Goal: Task Accomplishment & Management: Complete application form

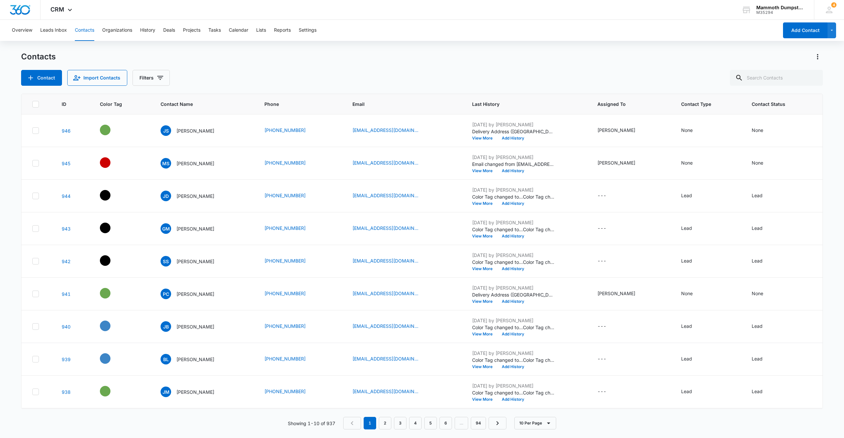
click at [413, 64] on div "Contacts Contact Import Contacts Filters" at bounding box center [421, 68] width 801 height 34
click at [53, 82] on button "Contact" at bounding box center [41, 78] width 41 height 16
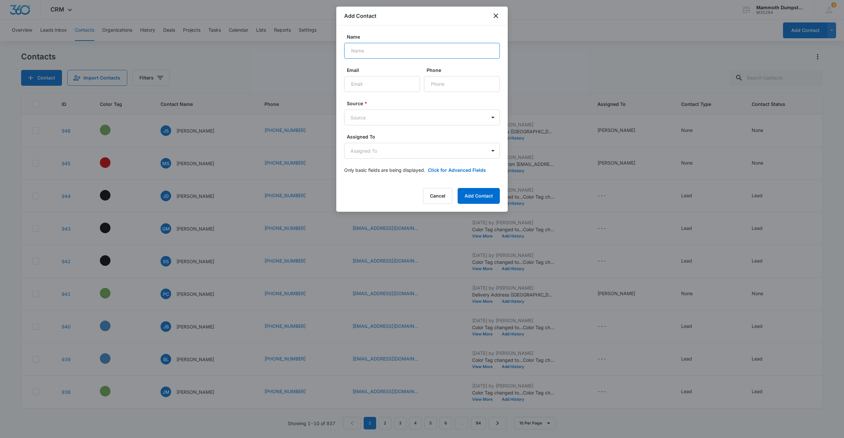
click at [378, 46] on input "Name" at bounding box center [422, 51] width 156 height 16
type input "[PERSON_NAME]"
click at [375, 84] on input "Email" at bounding box center [382, 84] width 76 height 16
type input "[EMAIL_ADDRESS][DOMAIN_NAME]"
click at [449, 82] on input "Phone" at bounding box center [462, 84] width 76 height 16
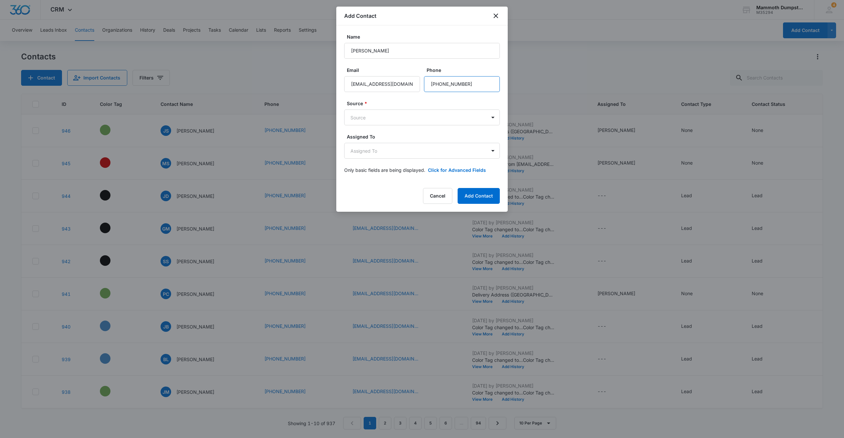
type input "[PHONE_NUMBER]"
click at [413, 126] on form "Name [PERSON_NAME] Email [EMAIL_ADDRESS][DOMAIN_NAME] Phone Source * Source Ass…" at bounding box center [422, 107] width 156 height 148
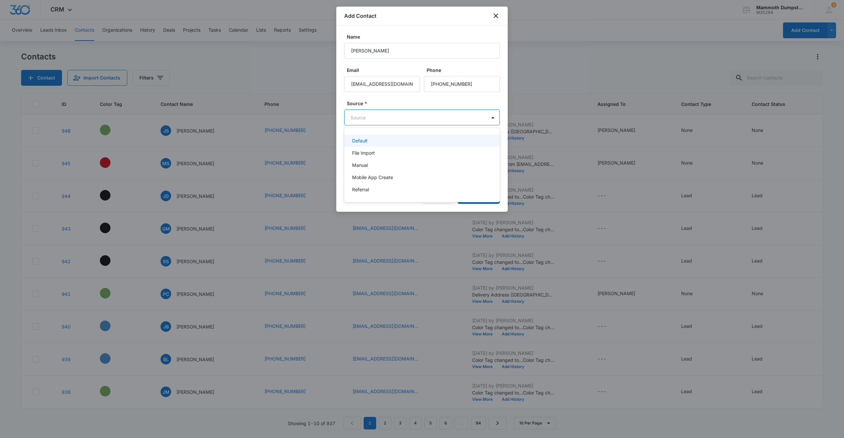
click at [414, 118] on body "CRM Apps Reputation Websites Forms CRM Email Social Shop Payments POS Content A…" at bounding box center [422, 219] width 844 height 438
click at [388, 167] on div "Manual" at bounding box center [421, 164] width 138 height 7
click at [390, 152] on body "CRM Apps Reputation Websites Forms CRM Email Social Shop Payments POS Content A…" at bounding box center [422, 219] width 844 height 438
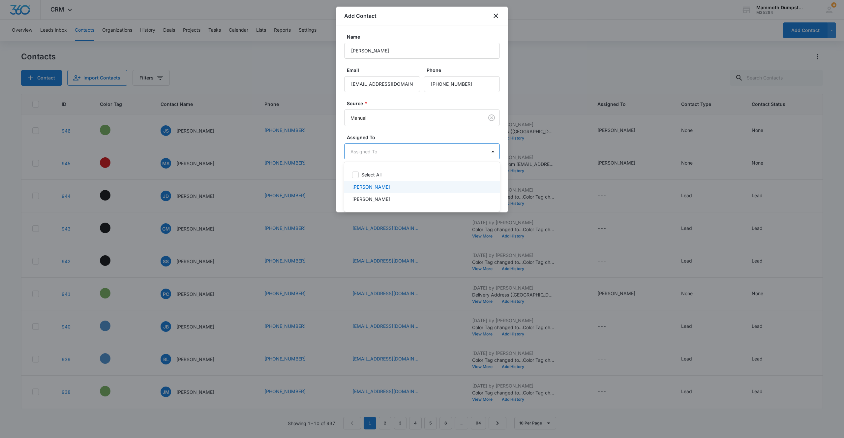
click at [387, 184] on p "[PERSON_NAME]" at bounding box center [371, 186] width 38 height 7
click at [409, 132] on div at bounding box center [422, 219] width 844 height 438
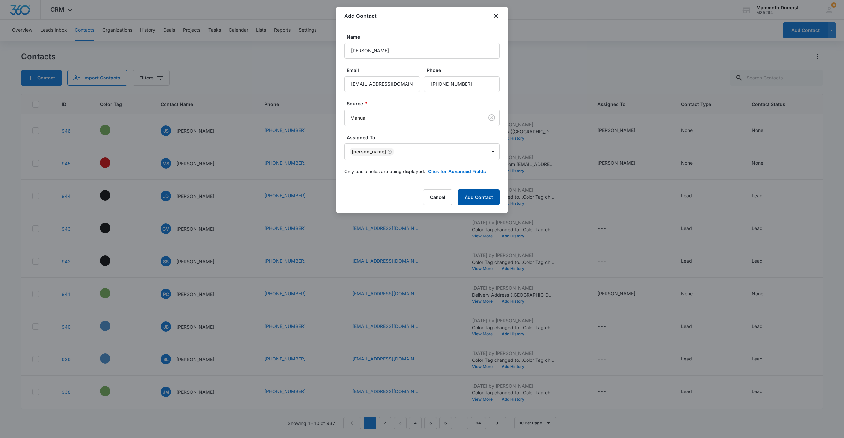
click at [478, 195] on button "Add Contact" at bounding box center [478, 197] width 42 height 16
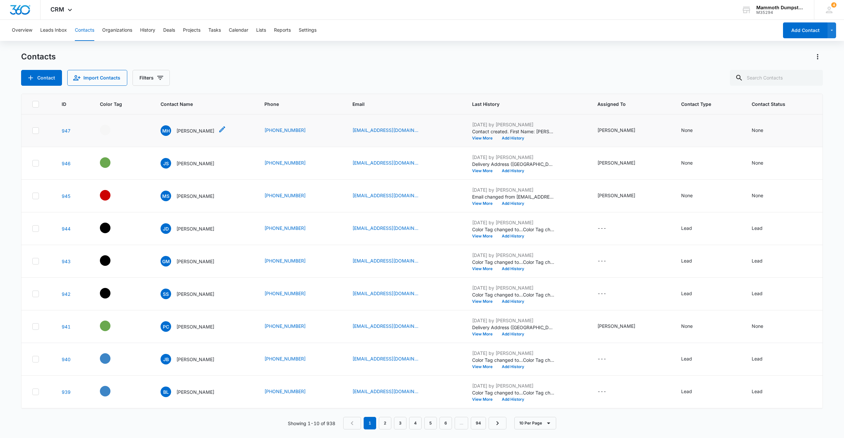
click at [197, 131] on p "[PERSON_NAME]" at bounding box center [195, 130] width 38 height 7
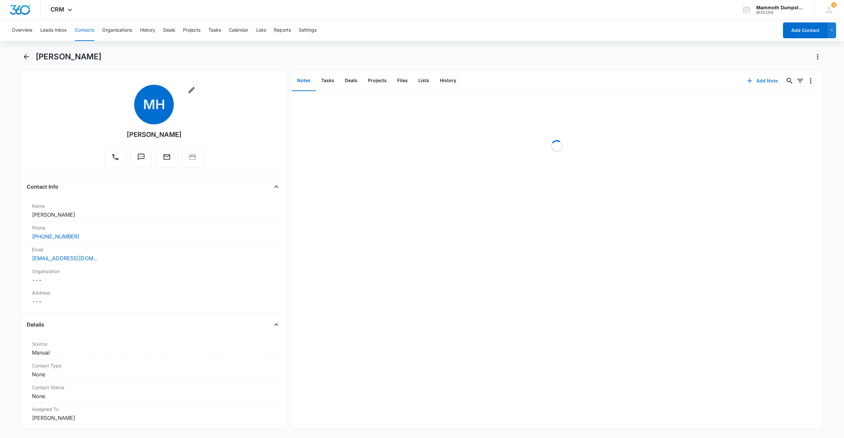
click at [745, 79] on icon "button" at bounding box center [749, 81] width 8 height 8
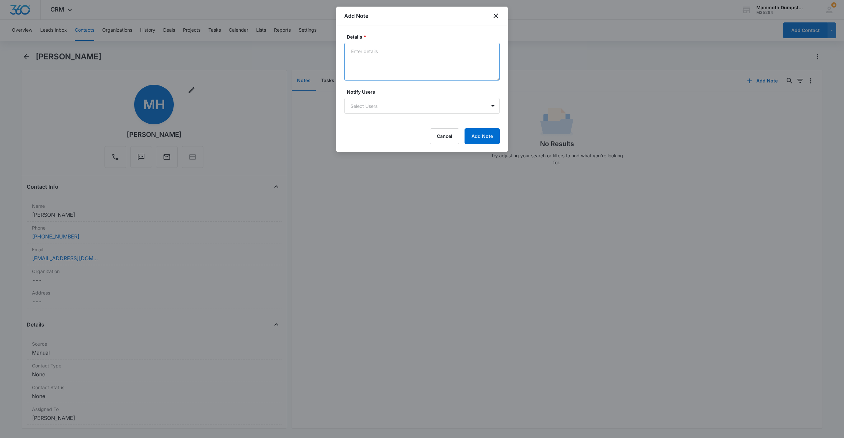
click at [418, 60] on textarea "Details *" at bounding box center [422, 62] width 156 height 38
type textarea "House cleanout. 3 matt. 3 box"
click at [475, 138] on button "Add Note" at bounding box center [481, 136] width 35 height 16
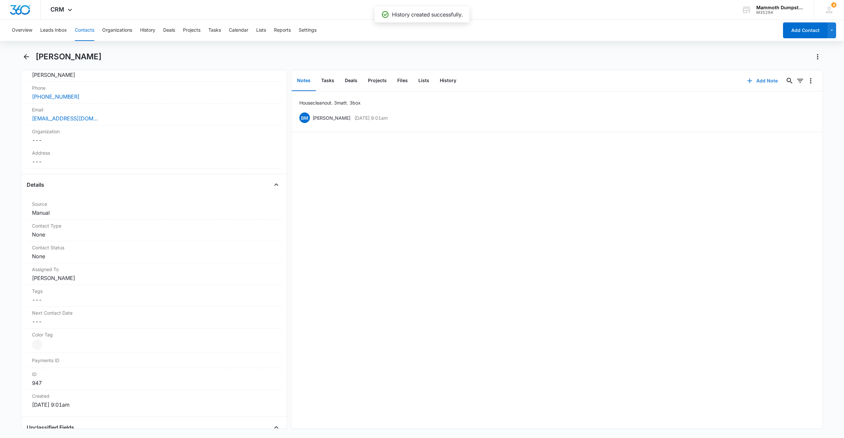
scroll to position [145, 0]
click at [42, 337] on div at bounding box center [37, 339] width 11 height 11
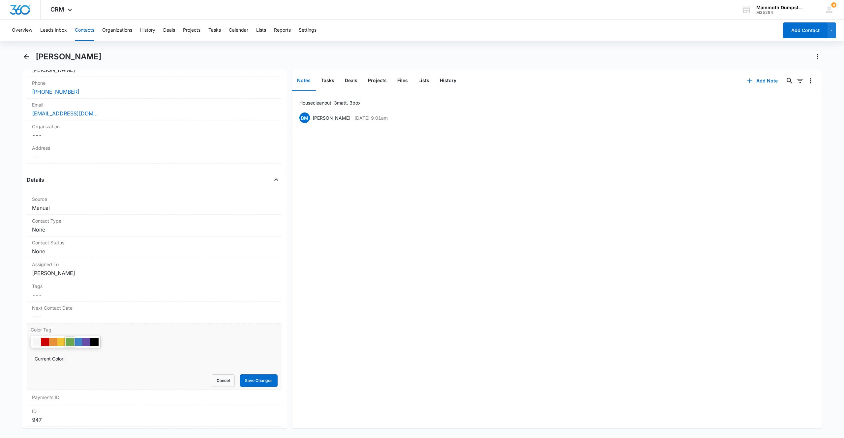
click at [72, 340] on div at bounding box center [70, 341] width 8 height 8
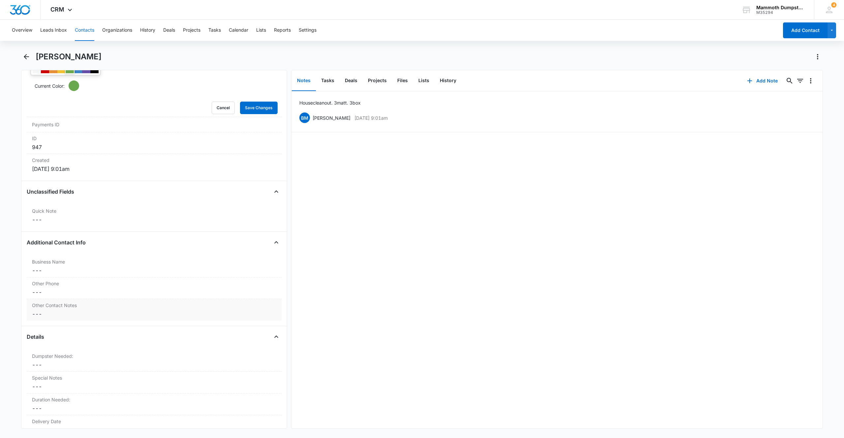
scroll to position [456, 0]
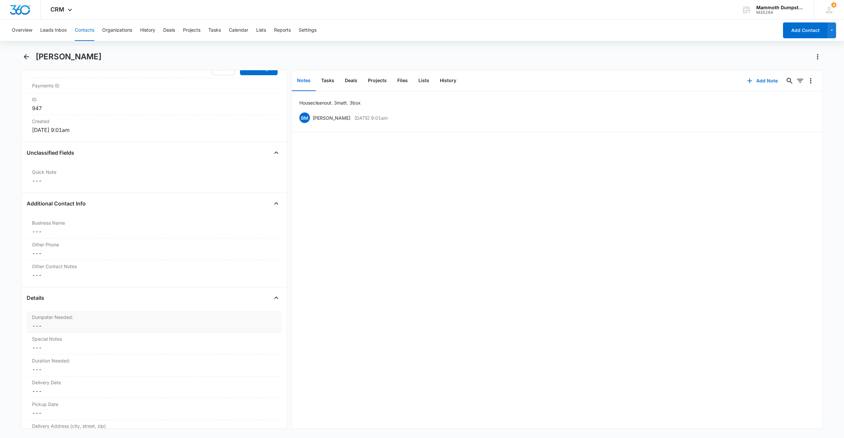
click at [37, 330] on div "Dumpster Needed: Cancel Save Changes ---" at bounding box center [154, 322] width 255 height 22
click at [38, 351] on div at bounding box center [38, 352] width 7 height 7
click at [35, 351] on input "20 Yard Dumpster" at bounding box center [33, 352] width 5 height 5
radio input "true"
click at [265, 373] on button "Save Changes" at bounding box center [259, 371] width 38 height 13
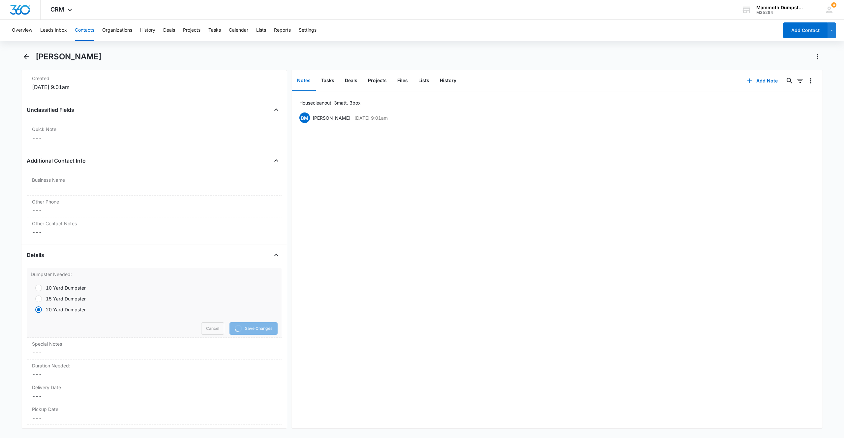
scroll to position [562, 0]
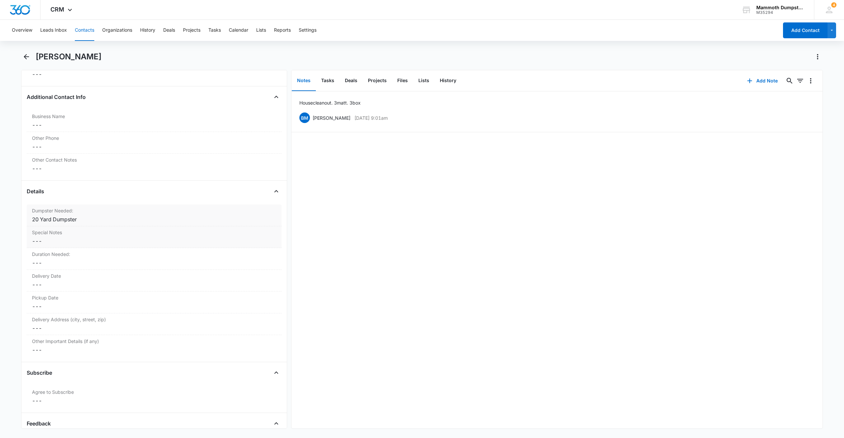
click at [48, 239] on dd "Cancel Save Changes ---" at bounding box center [154, 241] width 244 height 8
click at [264, 286] on button "Save Changes" at bounding box center [259, 287] width 38 height 13
click at [61, 254] on label "Duration Needed:" at bounding box center [154, 253] width 244 height 7
click at [49, 271] on div at bounding box center [146, 268] width 218 height 9
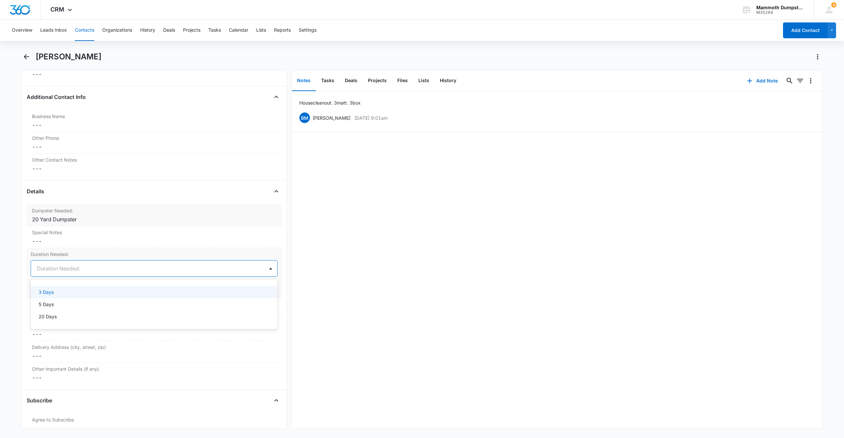
click at [50, 292] on p "3 Days" at bounding box center [46, 291] width 15 height 7
click at [246, 286] on button "Save Changes" at bounding box center [259, 288] width 38 height 13
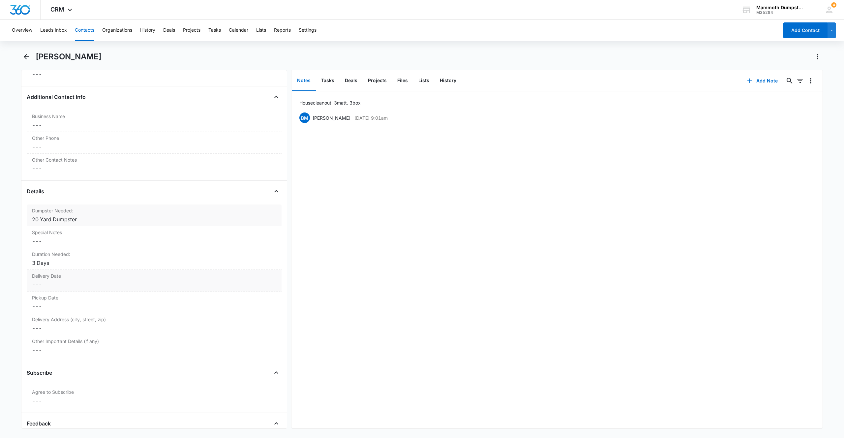
click at [49, 285] on dd "Cancel Save Changes ---" at bounding box center [154, 284] width 244 height 8
click at [47, 288] on input at bounding box center [59, 289] width 48 height 7
type input "[DATE]"
click at [98, 329] on div "5" at bounding box center [100, 331] width 8 height 8
click at [252, 310] on button "Save Changes" at bounding box center [259, 309] width 38 height 13
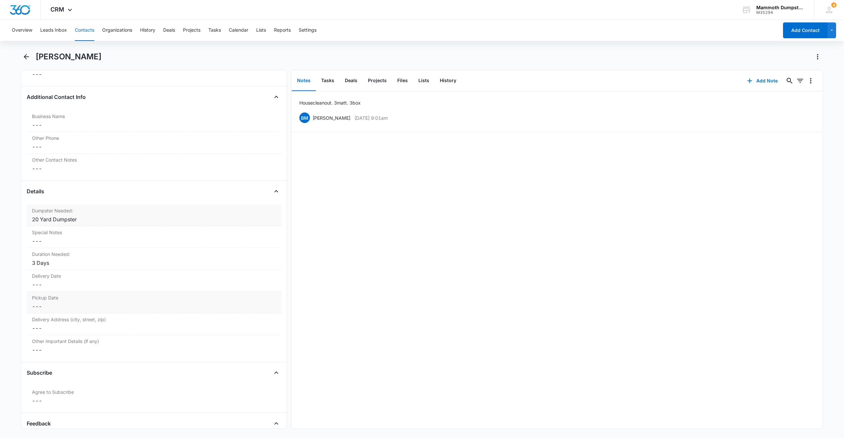
click at [39, 305] on dd "Cancel Save Changes ---" at bounding box center [154, 306] width 244 height 8
click at [45, 309] on input at bounding box center [59, 311] width 48 height 7
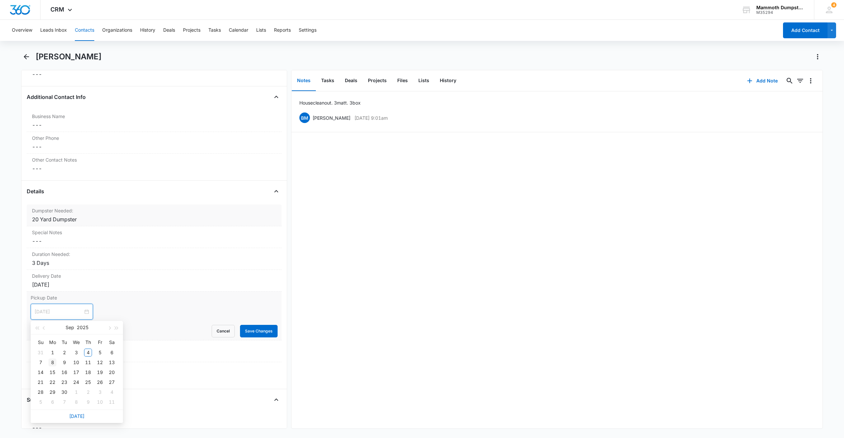
type input "[DATE]"
click at [52, 360] on div "8" at bounding box center [52, 362] width 8 height 8
click at [260, 334] on button "Save Changes" at bounding box center [259, 331] width 38 height 13
click at [49, 362] on div "Other Important Details (if any) Cancel Save Changes ---" at bounding box center [154, 372] width 255 height 21
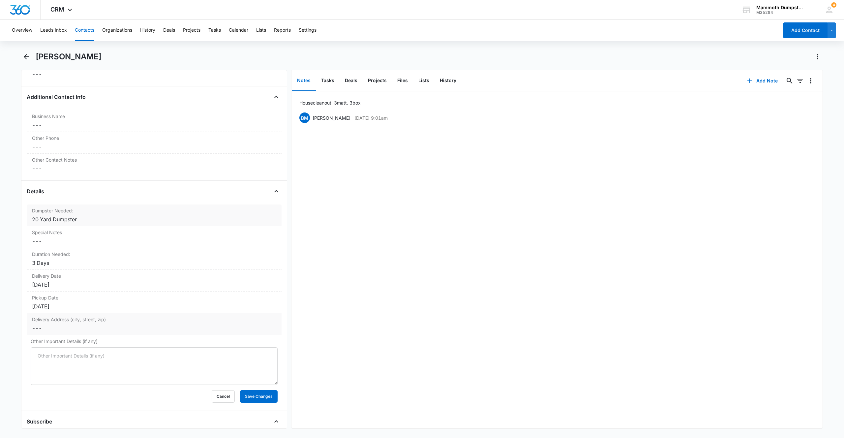
click at [48, 325] on dd "Cancel Save Changes ---" at bounding box center [154, 328] width 244 height 8
click at [62, 335] on input "Delivery Address (city, street, zip)" at bounding box center [154, 333] width 247 height 16
paste input "[STREET_ADDRESS]"
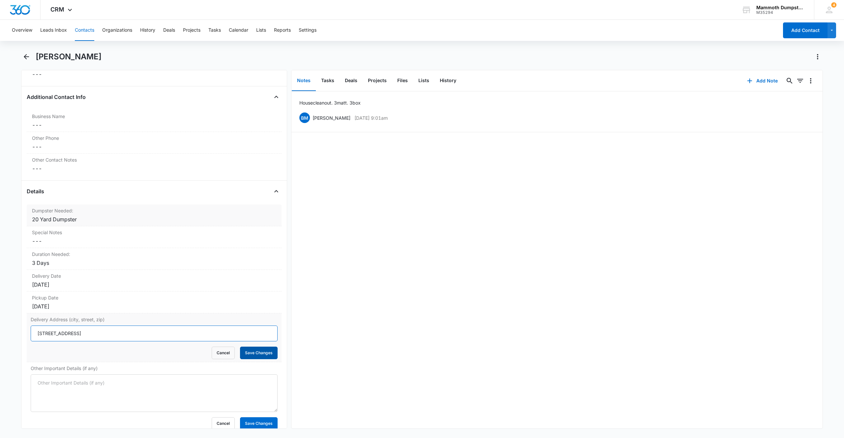
type input "[STREET_ADDRESS]"
click at [247, 352] on button "Save Changes" at bounding box center [259, 352] width 38 height 13
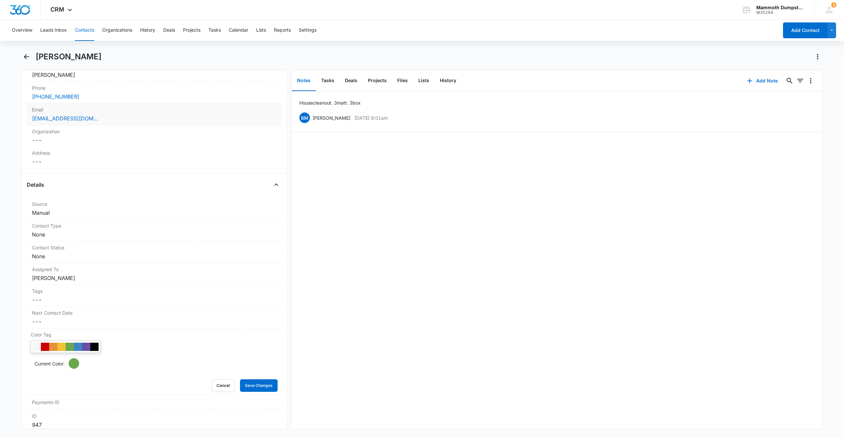
scroll to position [0, 0]
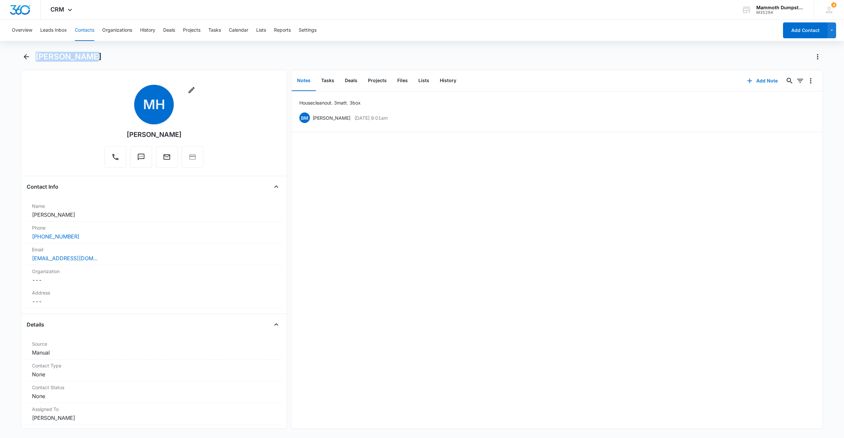
drag, startPoint x: 97, startPoint y: 55, endPoint x: 35, endPoint y: 52, distance: 62.0
click at [35, 52] on div "[PERSON_NAME]" at bounding box center [421, 60] width 801 height 18
copy h1 "[PERSON_NAME]"
click at [119, 257] on div "[EMAIL_ADDRESS][DOMAIN_NAME]" at bounding box center [154, 258] width 244 height 8
drag, startPoint x: 115, startPoint y: 262, endPoint x: 1, endPoint y: 251, distance: 114.8
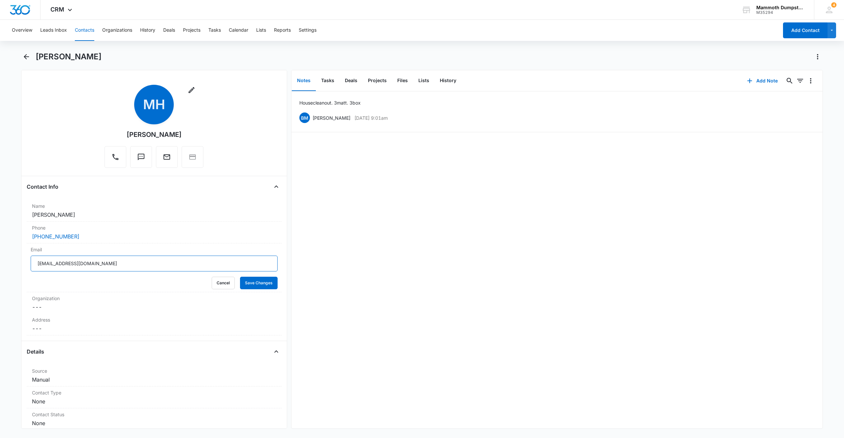
click at [0, 252] on main "[PERSON_NAME] Remove MH [PERSON_NAME] Contact Info Name Cancel Save Changes [PE…" at bounding box center [422, 243] width 844 height 385
click at [243, 278] on button "Save Changes" at bounding box center [259, 282] width 38 height 13
click at [87, 241] on div "Phone Cancel Save Changes [PHONE_NUMBER]" at bounding box center [154, 232] width 255 height 22
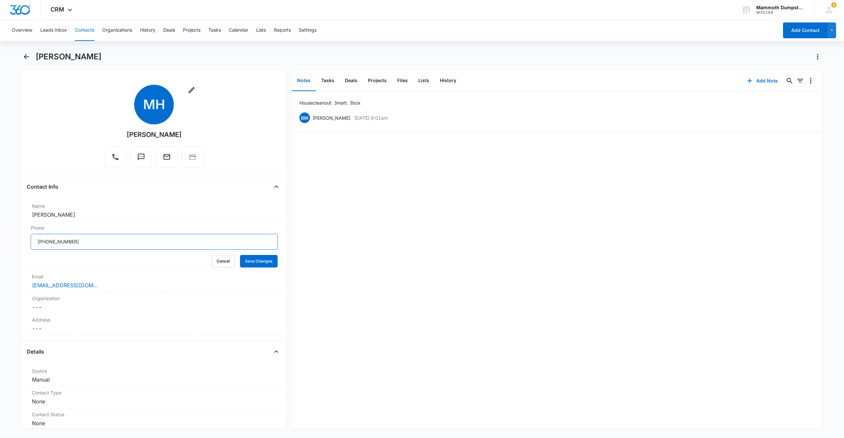
drag, startPoint x: 101, startPoint y: 241, endPoint x: 0, endPoint y: 234, distance: 101.8
click at [0, 234] on main "[PERSON_NAME] Remove MH [PERSON_NAME] Contact Info Name Cancel Save Changes [PE…" at bounding box center [422, 243] width 844 height 385
click at [248, 265] on button "Save Changes" at bounding box center [259, 261] width 38 height 13
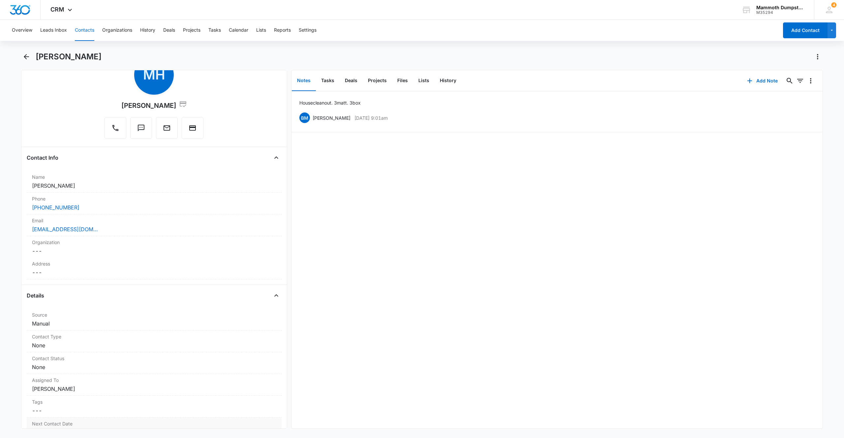
scroll to position [278, 0]
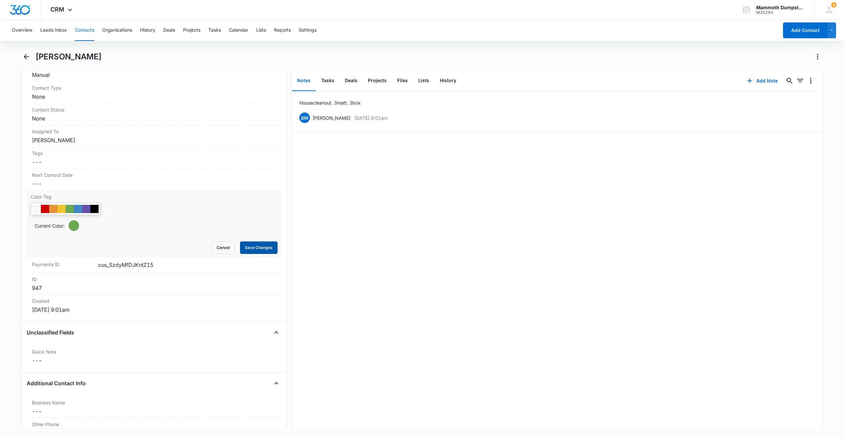
click at [245, 245] on button "Save Changes" at bounding box center [259, 247] width 38 height 13
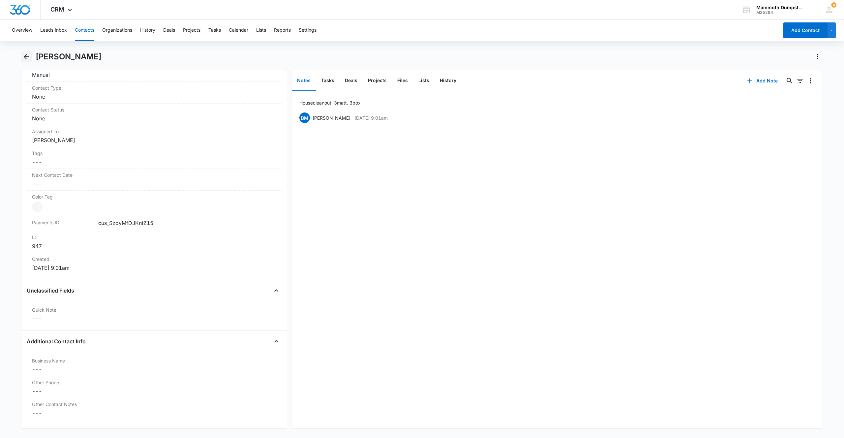
click at [27, 57] on icon "Back" at bounding box center [26, 56] width 5 height 5
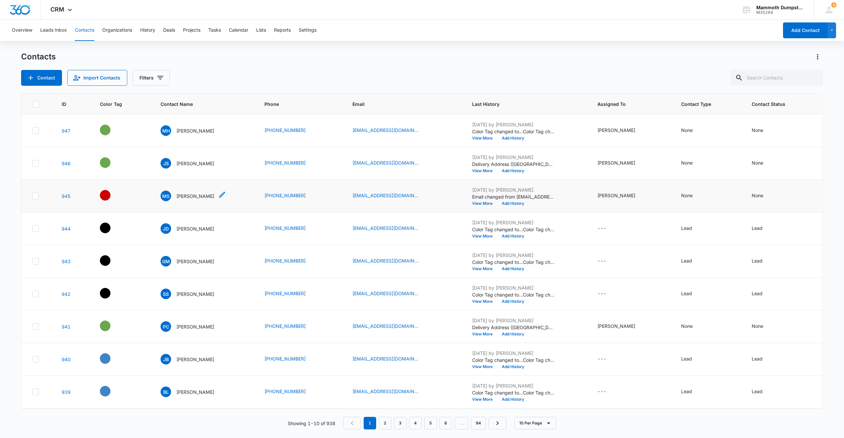
click at [179, 195] on p "[PERSON_NAME]" at bounding box center [195, 195] width 38 height 7
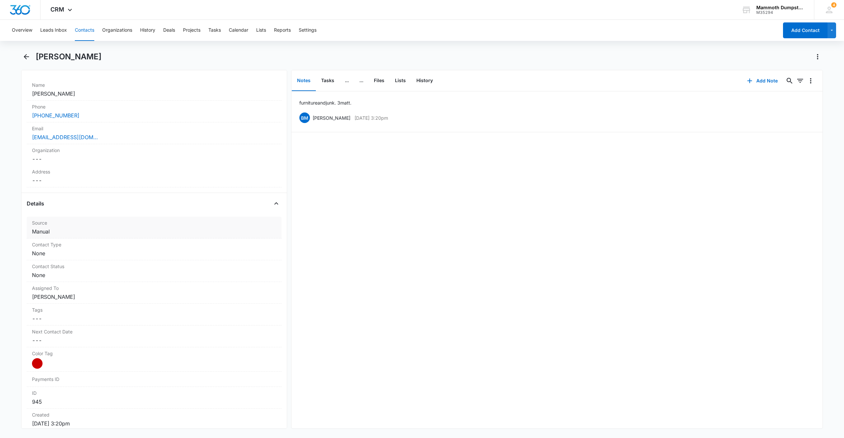
scroll to position [92, 0]
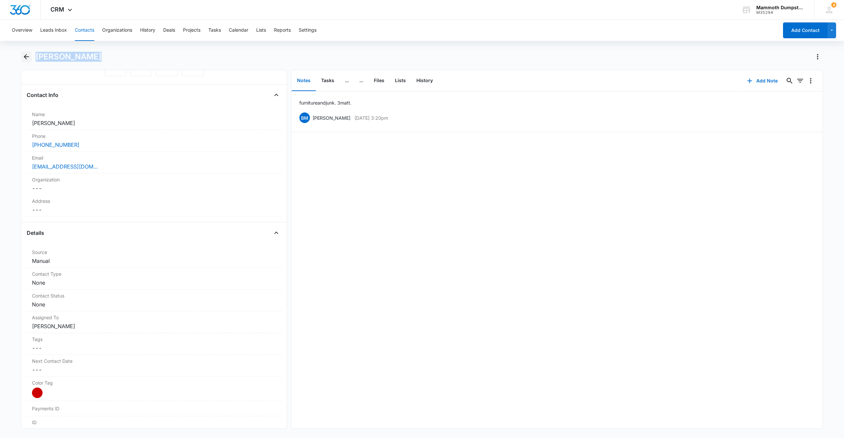
drag, startPoint x: 96, startPoint y: 61, endPoint x: 31, endPoint y: 53, distance: 66.1
click at [31, 53] on div "[PERSON_NAME]" at bounding box center [421, 60] width 801 height 18
copy h1 "[PERSON_NAME]"
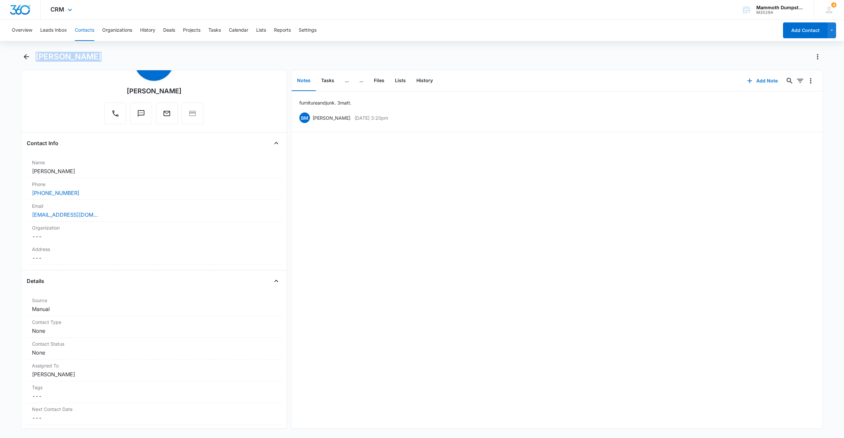
scroll to position [0, 0]
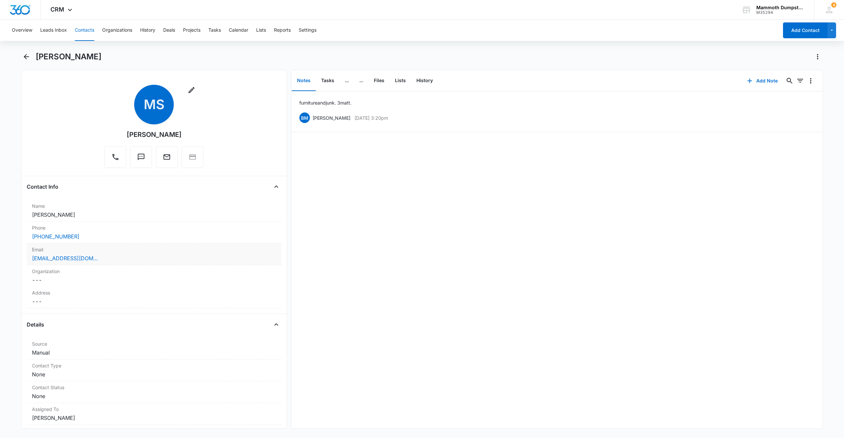
click at [119, 258] on div "[EMAIL_ADDRESS][DOMAIN_NAME]" at bounding box center [154, 258] width 244 height 8
drag, startPoint x: 151, startPoint y: 263, endPoint x: 0, endPoint y: 249, distance: 151.6
click at [0, 249] on main "[PERSON_NAME] Remove [PERSON_NAME] Contact Info Name Cancel Save Changes [PERSO…" at bounding box center [422, 243] width 844 height 385
click at [248, 289] on div "Email [EMAIL_ADDRESS][DOMAIN_NAME] Cancel Save Changes" at bounding box center [154, 267] width 255 height 49
click at [247, 286] on button "Save Changes" at bounding box center [259, 282] width 38 height 13
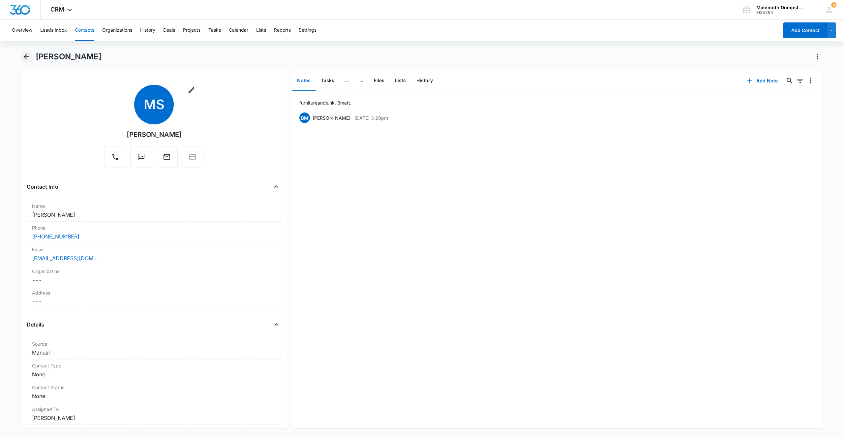
click at [24, 55] on icon "Back" at bounding box center [26, 57] width 8 height 8
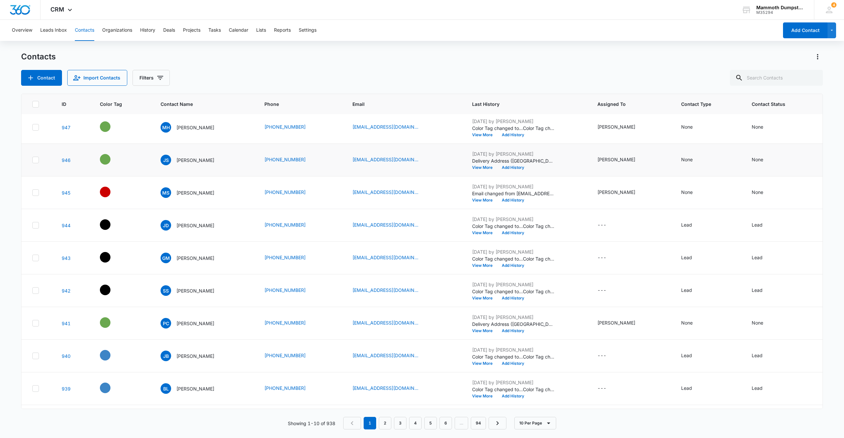
scroll to position [32, 0]
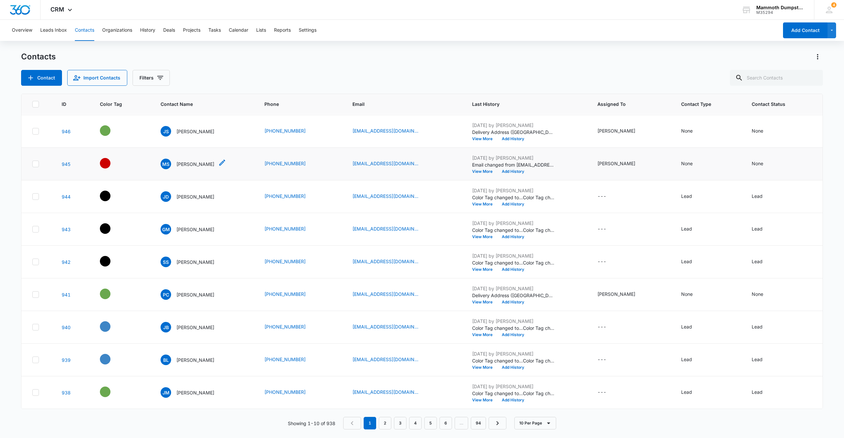
click at [191, 164] on p "[PERSON_NAME]" at bounding box center [195, 163] width 38 height 7
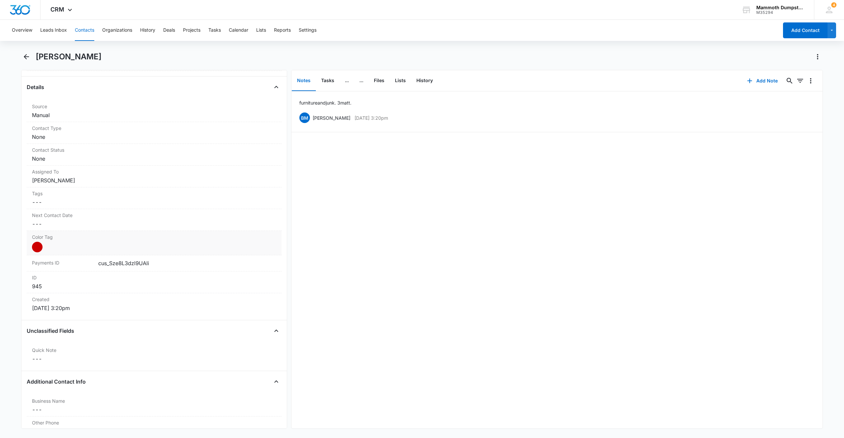
scroll to position [239, 0]
click at [36, 244] on div at bounding box center [37, 246] width 11 height 11
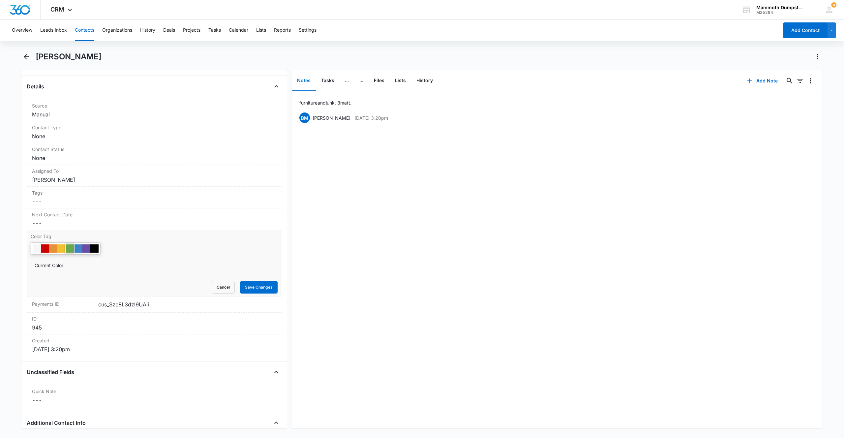
drag, startPoint x: 69, startPoint y: 247, endPoint x: 81, endPoint y: 249, distance: 12.4
click at [69, 247] on div at bounding box center [70, 248] width 8 height 8
click at [253, 289] on button "Save Changes" at bounding box center [259, 287] width 38 height 13
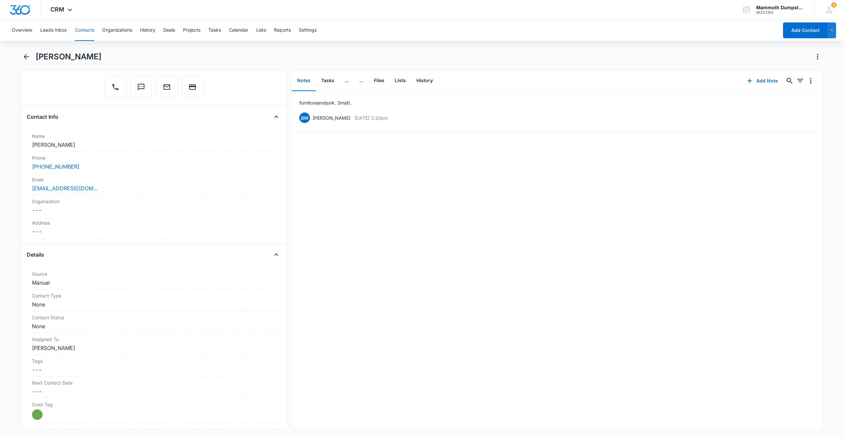
scroll to position [0, 0]
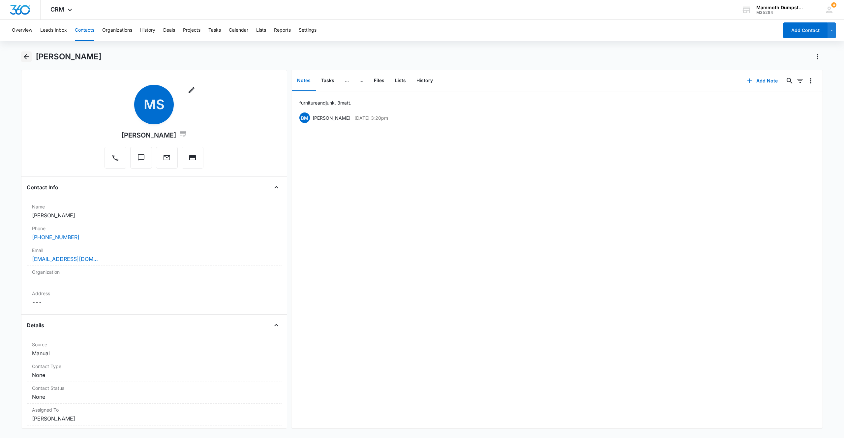
click at [29, 57] on icon "Back" at bounding box center [26, 57] width 8 height 8
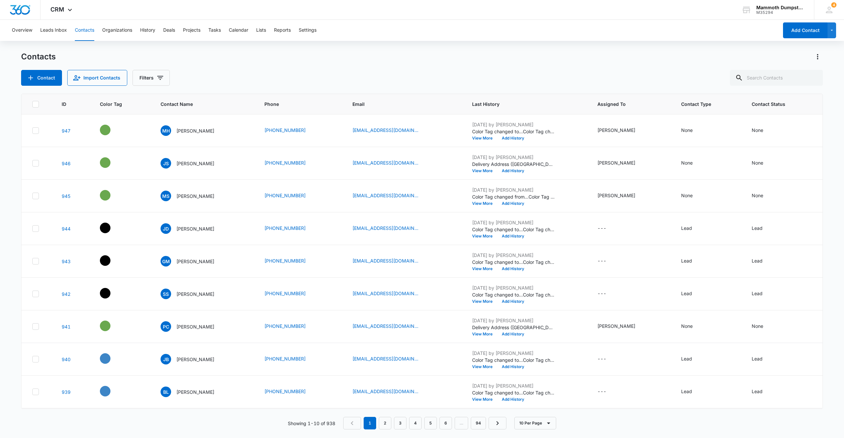
click at [341, 75] on div "Contact Import Contacts Filters" at bounding box center [421, 78] width 801 height 16
